Goal: Check status: Check status

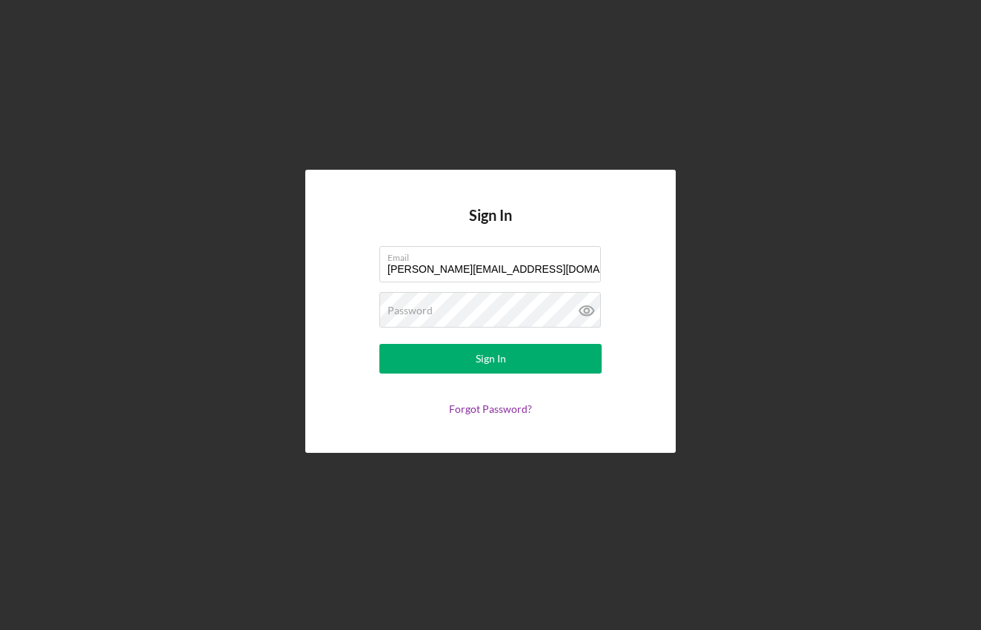
type input "[PERSON_NAME][EMAIL_ADDRESS][DOMAIN_NAME]"
click at [491, 359] on button "Sign In" at bounding box center [491, 359] width 222 height 30
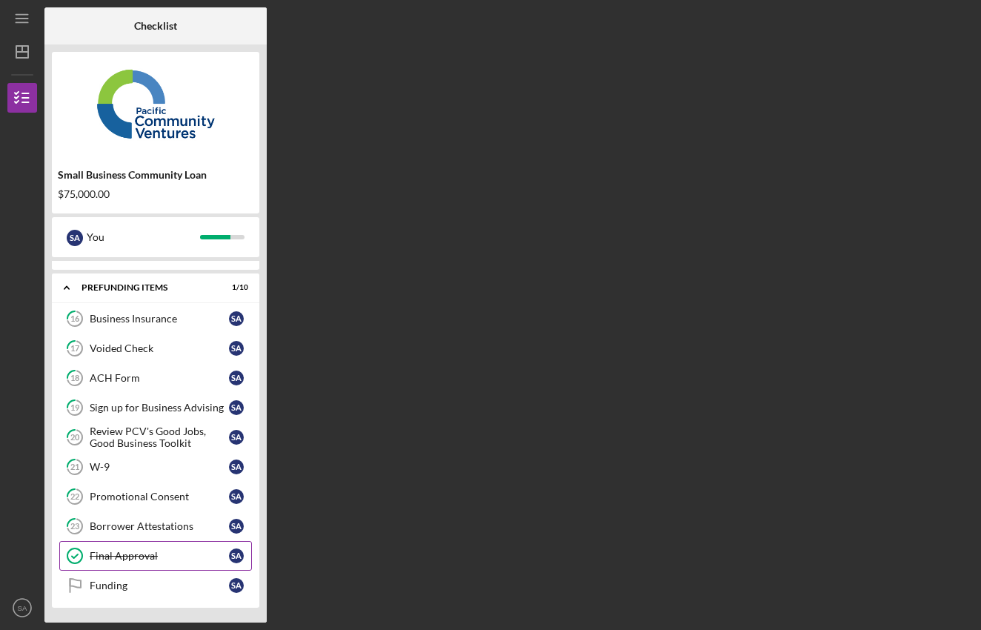
scroll to position [87, 0]
click at [159, 334] on link "17 Voided Check S A" at bounding box center [155, 349] width 193 height 30
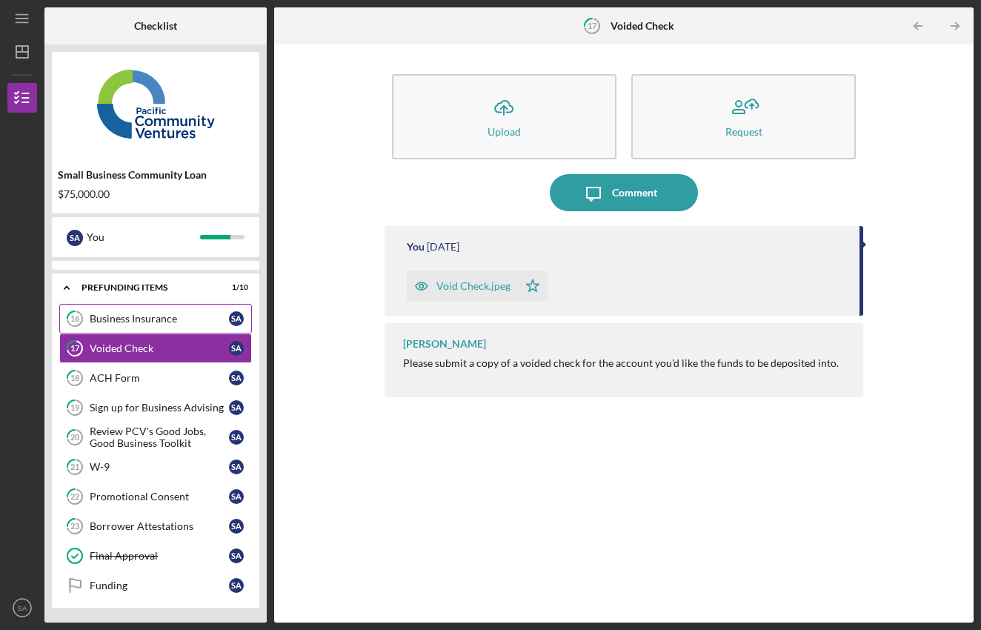
click at [162, 322] on div "Business Insurance" at bounding box center [159, 319] width 139 height 12
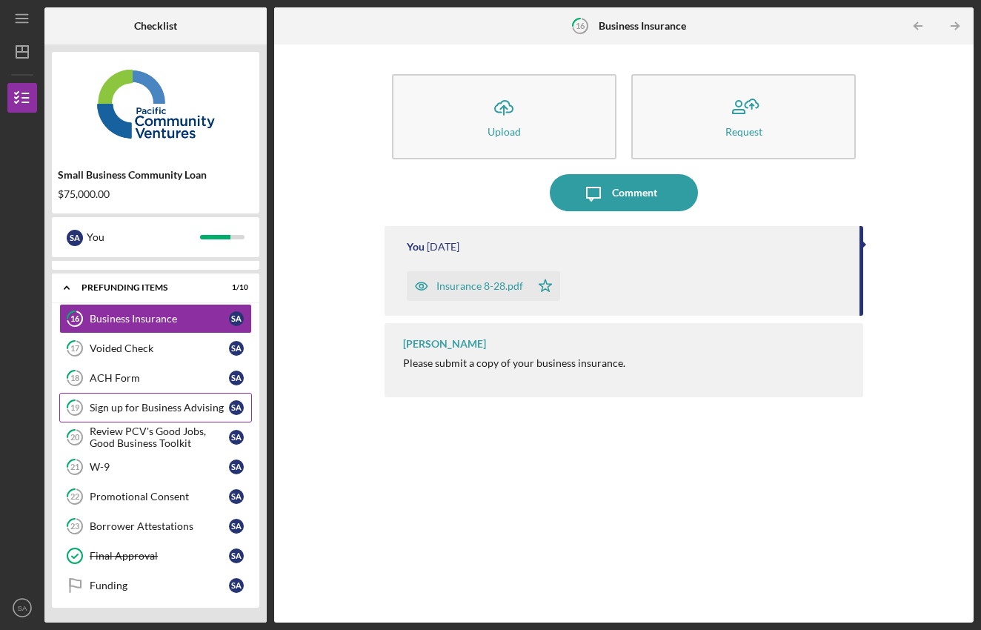
click at [151, 408] on div "Sign up for Business Advising" at bounding box center [159, 408] width 139 height 12
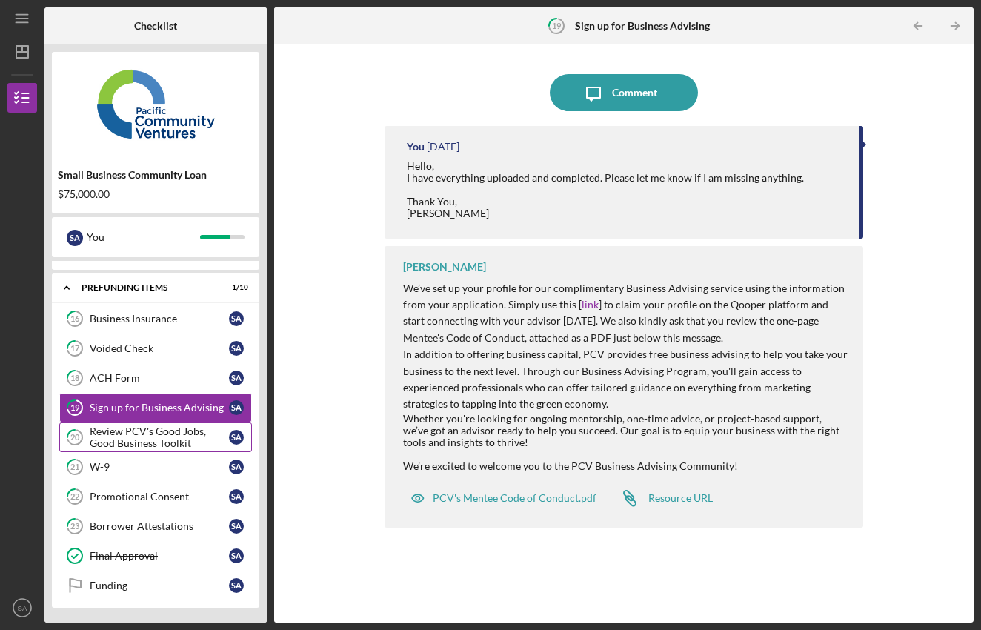
click at [147, 427] on div "Review PCV's Good Jobs, Good Business Toolkit" at bounding box center [159, 437] width 139 height 24
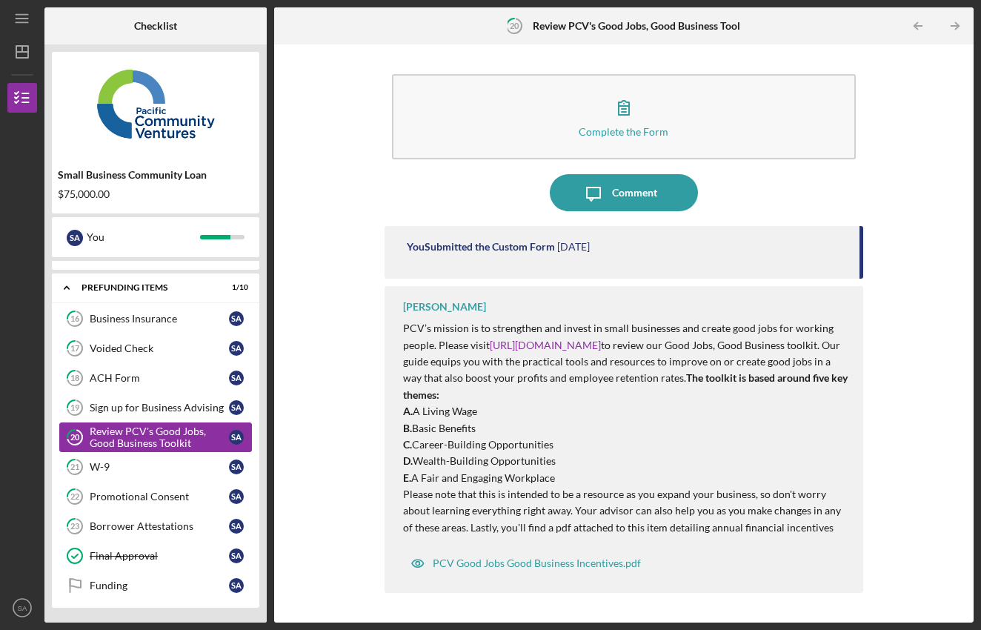
click at [147, 443] on div "Review PCV's Good Jobs, Good Business Toolkit" at bounding box center [159, 437] width 139 height 24
click at [100, 481] on link "21 W-9 S A" at bounding box center [155, 467] width 193 height 30
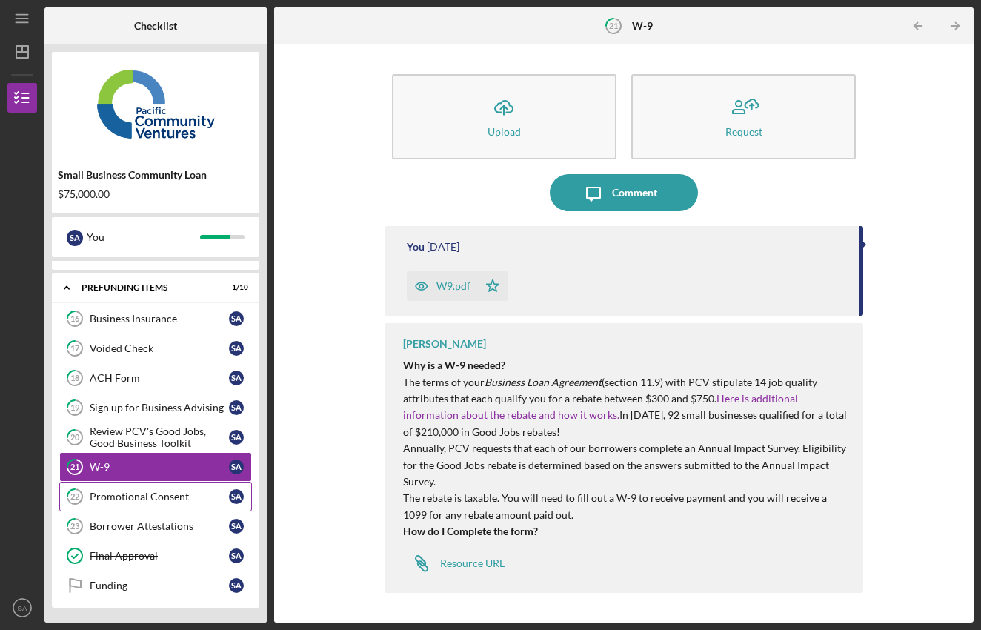
click at [105, 497] on div "Promotional Consent" at bounding box center [159, 497] width 139 height 12
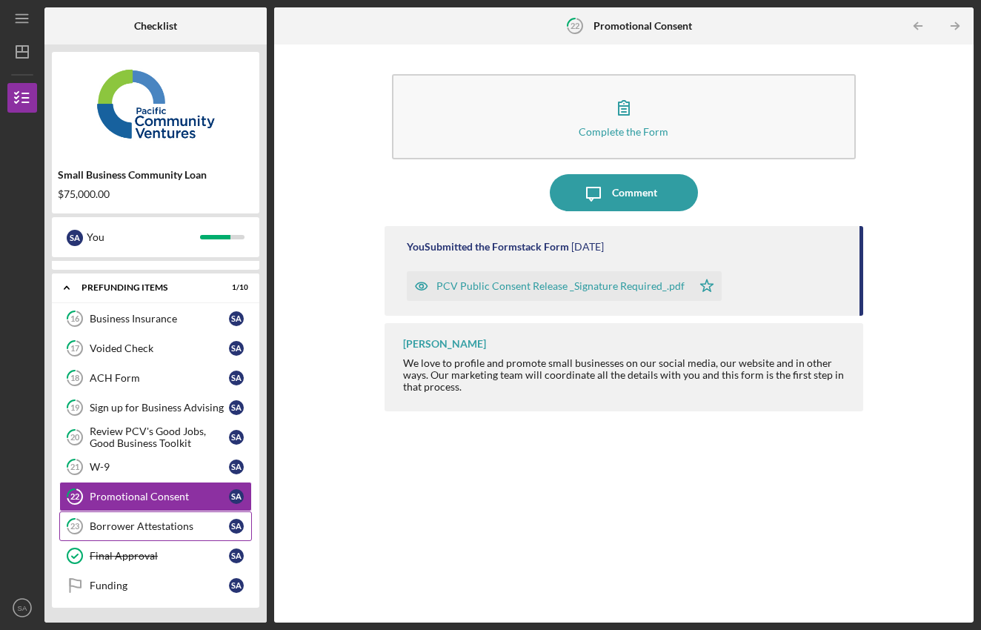
click at [98, 523] on div "Borrower Attestations" at bounding box center [159, 526] width 139 height 12
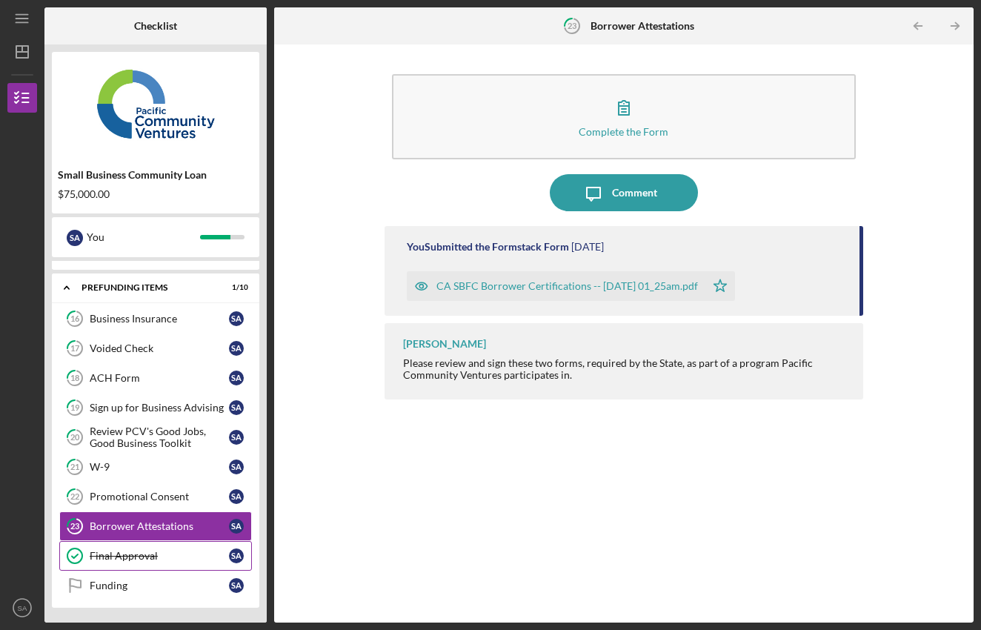
click at [98, 552] on div "Final Approval" at bounding box center [159, 556] width 139 height 12
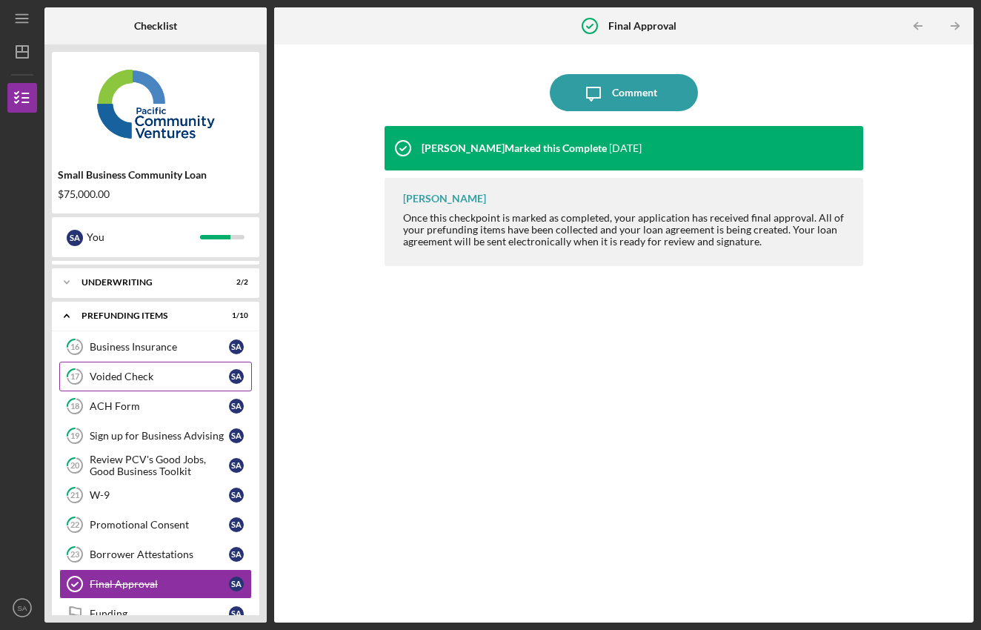
scroll to position [64, 0]
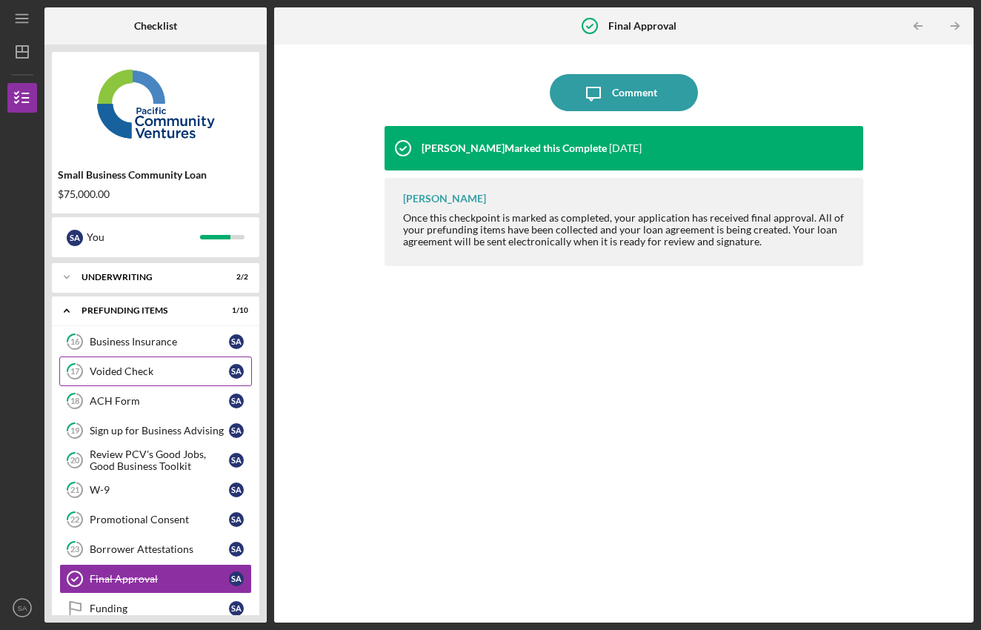
click at [130, 357] on link "17 Voided Check S A" at bounding box center [155, 372] width 193 height 30
